Goal: Navigation & Orientation: Find specific page/section

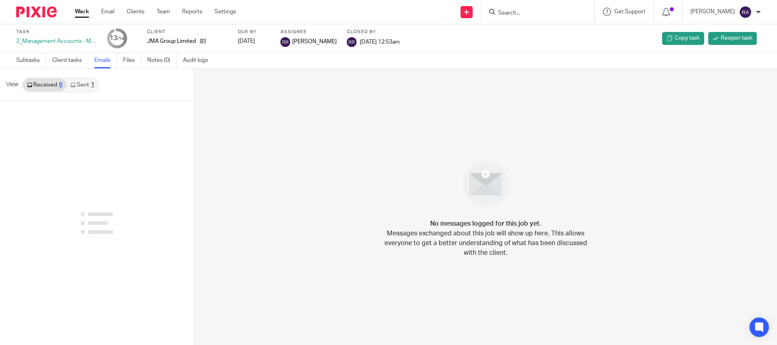
click at [78, 13] on link "Work" at bounding box center [82, 12] width 14 height 8
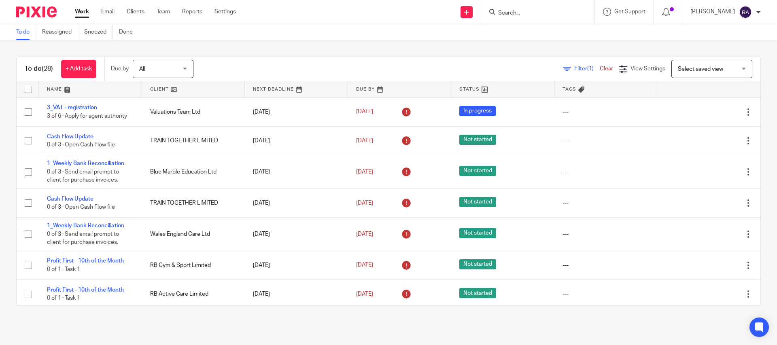
click at [516, 11] on input "Search" at bounding box center [533, 13] width 73 height 7
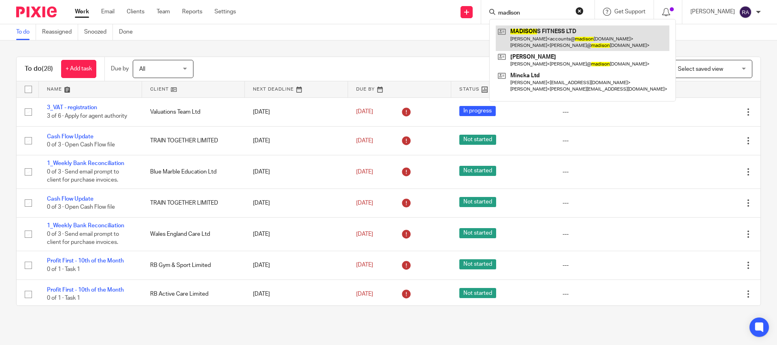
type input "madison"
click at [527, 39] on link at bounding box center [582, 37] width 174 height 25
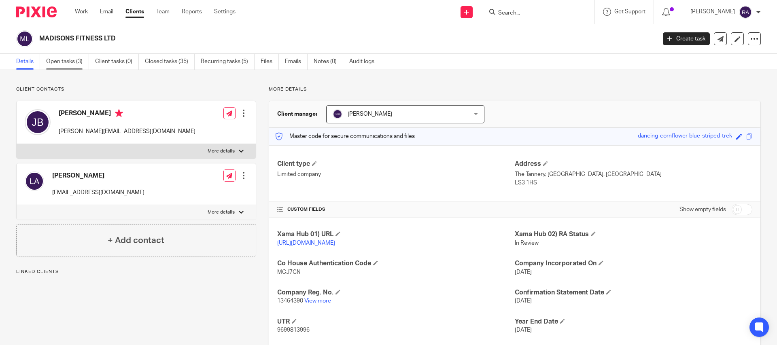
click at [74, 64] on link "Open tasks (3)" at bounding box center [67, 62] width 43 height 16
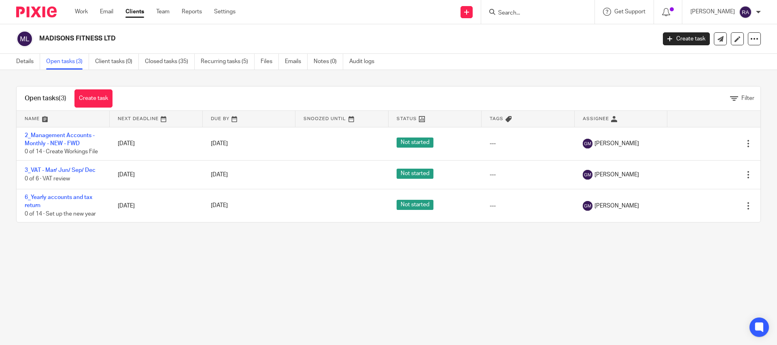
click at [533, 7] on form at bounding box center [540, 12] width 86 height 10
click at [526, 10] on input "Search" at bounding box center [533, 13] width 73 height 7
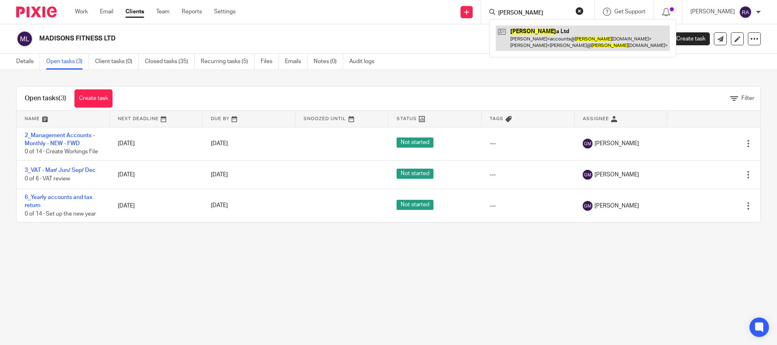
type input "minck"
click at [564, 25] on link at bounding box center [582, 37] width 174 height 25
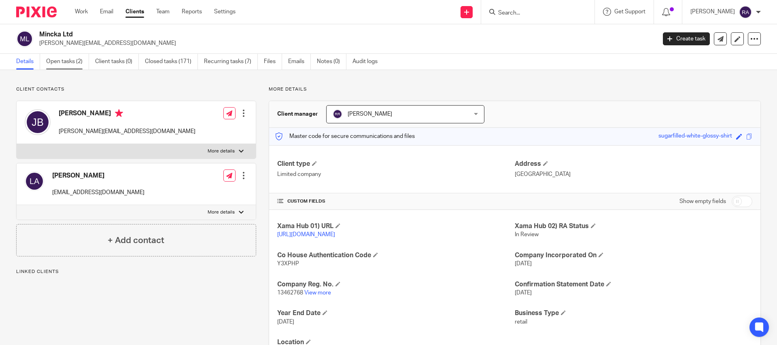
click at [59, 58] on link "Open tasks (2)" at bounding box center [67, 62] width 43 height 16
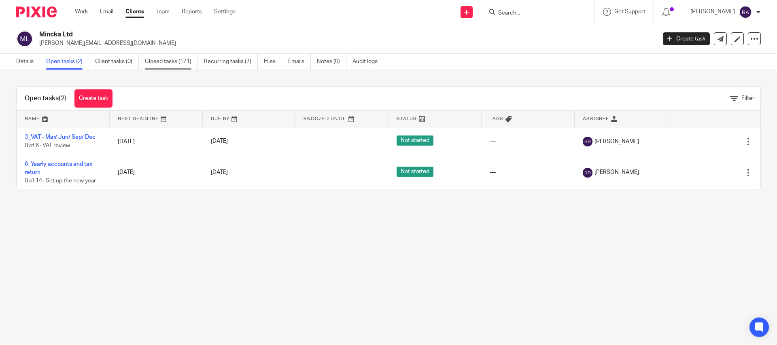
click at [174, 67] on link "Closed tasks (171)" at bounding box center [171, 62] width 53 height 16
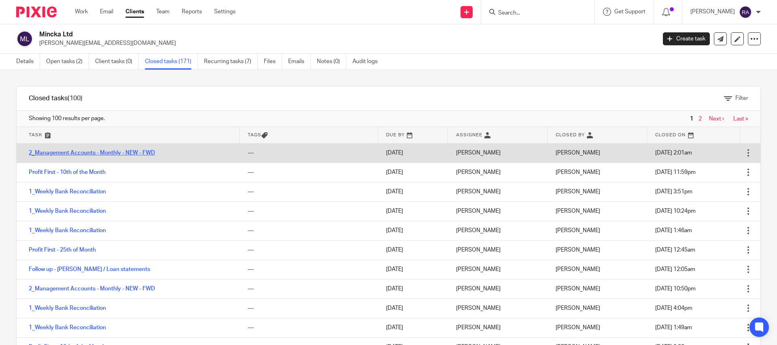
click at [118, 150] on link "2_Management Accounts - Monthly - NEW - FWD" at bounding box center [92, 153] width 126 height 6
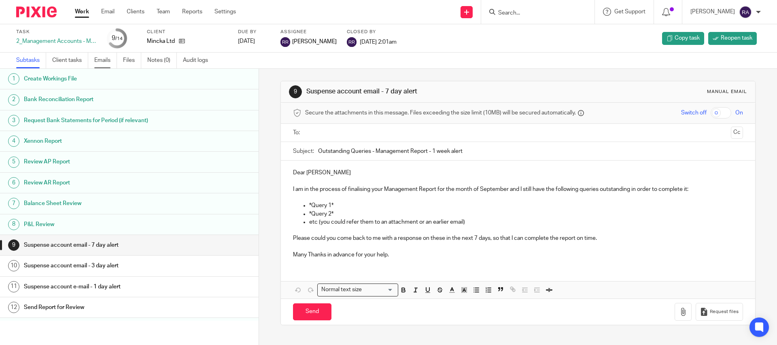
click at [104, 61] on link "Emails" at bounding box center [105, 61] width 23 height 16
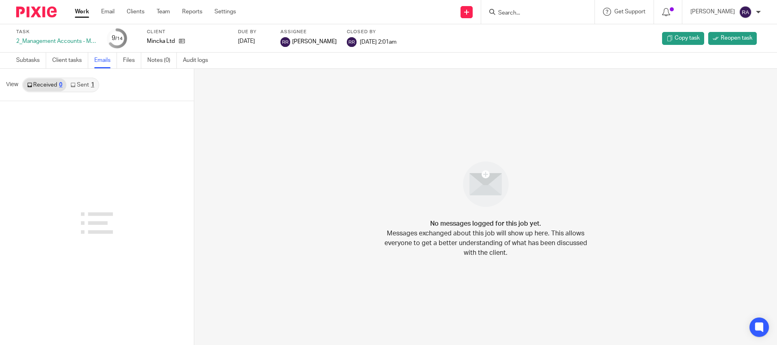
click at [84, 83] on link "Sent 1" at bounding box center [82, 84] width 32 height 13
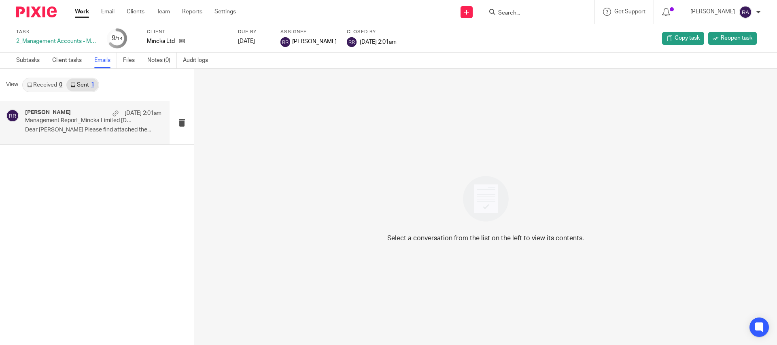
click at [56, 118] on p "Management Report_Mincka Limited 30 September 2025" at bounding box center [79, 120] width 109 height 7
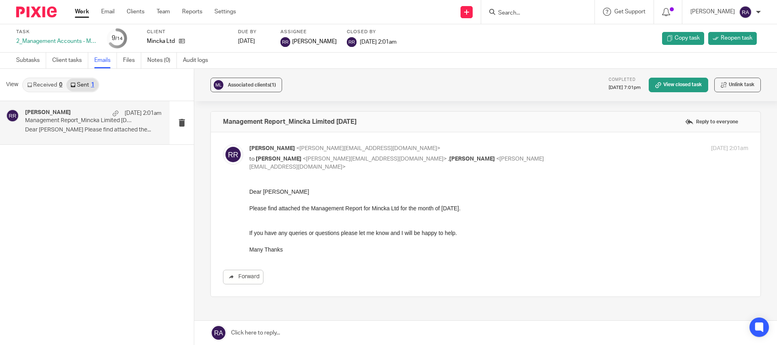
click at [520, 6] on div at bounding box center [537, 12] width 113 height 24
drag, startPoint x: 510, startPoint y: 17, endPoint x: 515, endPoint y: 6, distance: 12.0
click at [510, 15] on div at bounding box center [537, 12] width 113 height 24
click at [517, 17] on form at bounding box center [540, 12] width 86 height 10
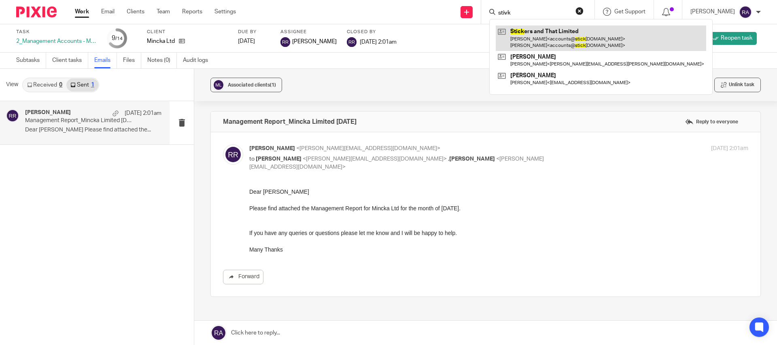
type input "stivk"
click at [550, 44] on link at bounding box center [600, 37] width 210 height 25
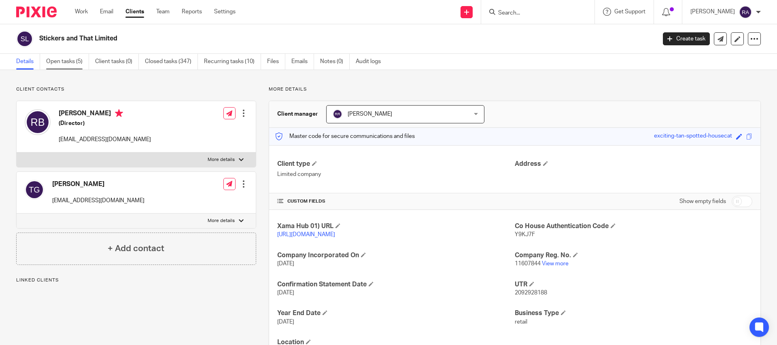
click at [80, 66] on link "Open tasks (5)" at bounding box center [67, 62] width 43 height 16
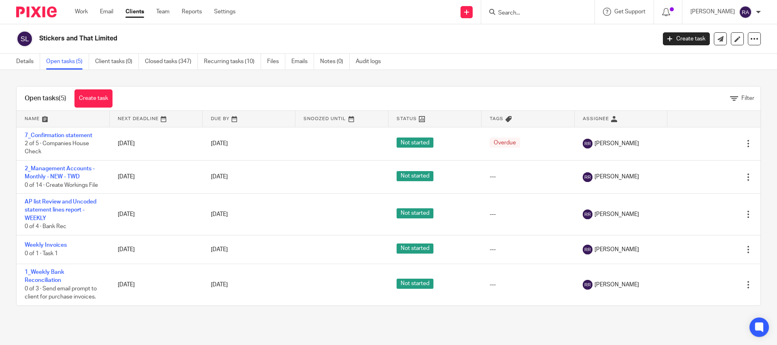
click at [525, 8] on form at bounding box center [540, 12] width 86 height 10
click at [514, 11] on input "Search" at bounding box center [533, 13] width 73 height 7
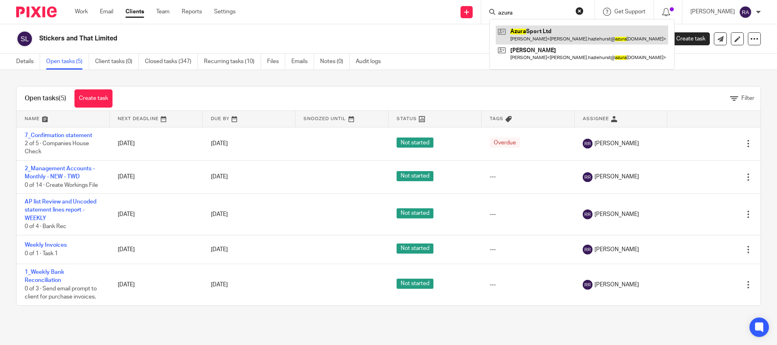
type input "azura"
click at [540, 33] on link at bounding box center [581, 34] width 172 height 19
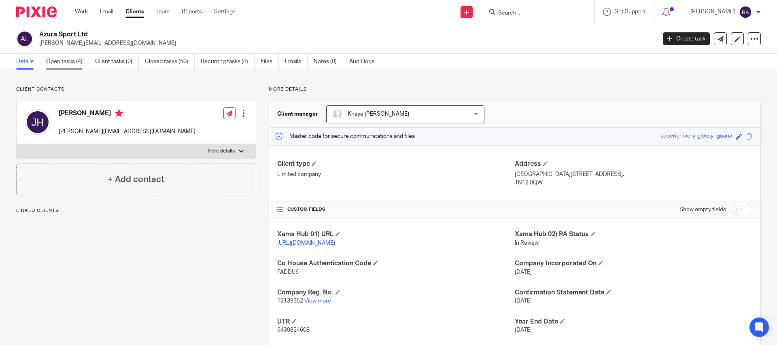
click at [80, 61] on link "Open tasks (4)" at bounding box center [67, 62] width 43 height 16
